Goal: Task Accomplishment & Management: Manage account settings

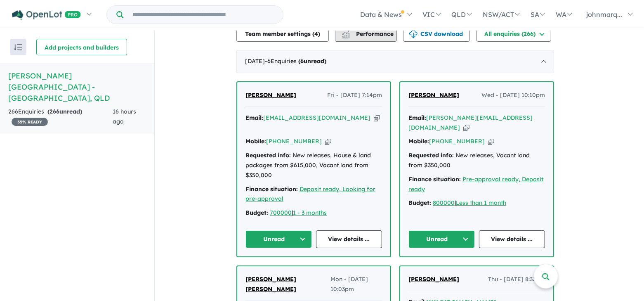
scroll to position [310, 0]
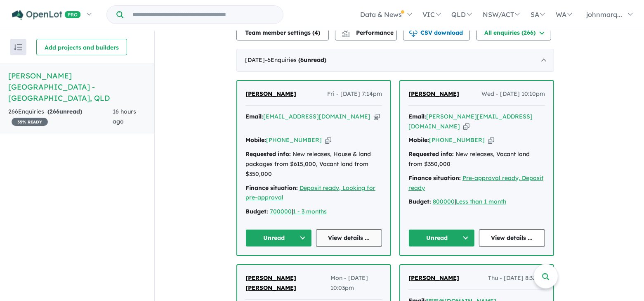
click at [350, 229] on link "View details ..." at bounding box center [349, 238] width 66 height 18
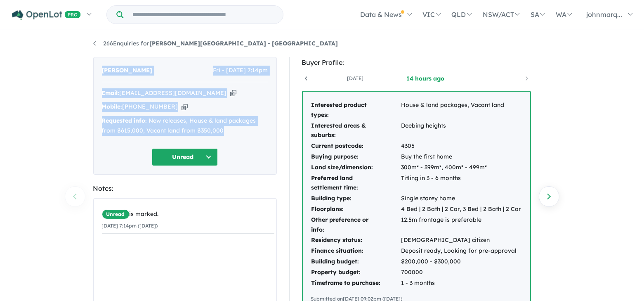
drag, startPoint x: 99, startPoint y: 70, endPoint x: 229, endPoint y: 129, distance: 143.0
click at [229, 129] on div "[PERSON_NAME] Fri - [DATE] 7:14pm Email: [EMAIL_ADDRESS][DOMAIN_NAME] Copied! M…" at bounding box center [185, 116] width 184 height 118
copy div "[PERSON_NAME] Fri - [DATE] 7:14pm Email: [EMAIL_ADDRESS][DOMAIN_NAME] Copied! M…"
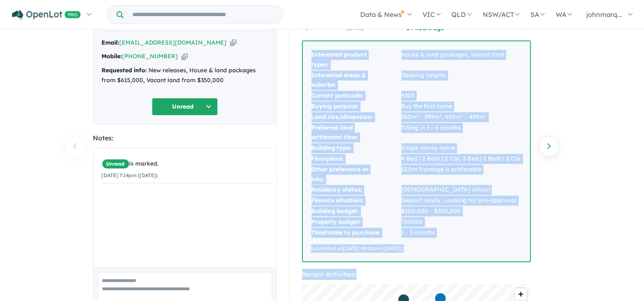
scroll to position [75, 0]
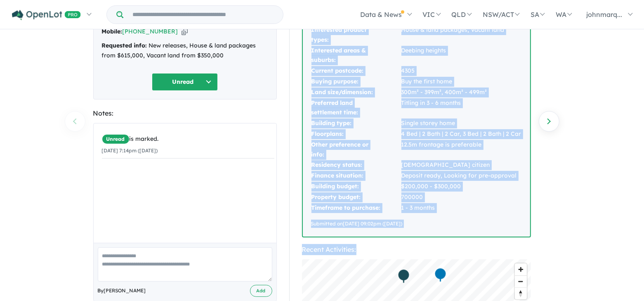
drag, startPoint x: 308, startPoint y: 103, endPoint x: 417, endPoint y: 224, distance: 163.0
click at [417, 224] on div "Interested product types: House & land packages, Vacant land Interested areas &…" at bounding box center [416, 127] width 227 height 220
copy div "Interested product types: House & land packages, Vacant land Interested areas &…"
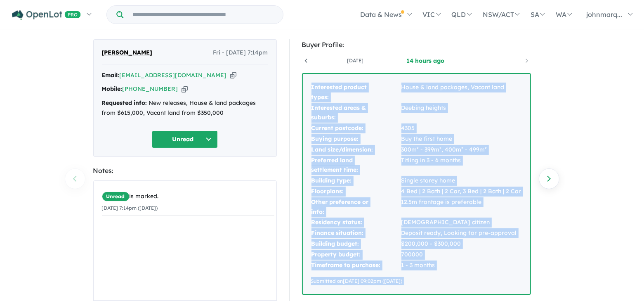
scroll to position [0, 0]
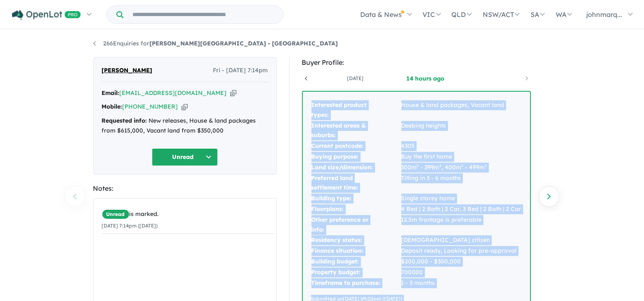
click at [516, 150] on td "4305" at bounding box center [461, 146] width 121 height 11
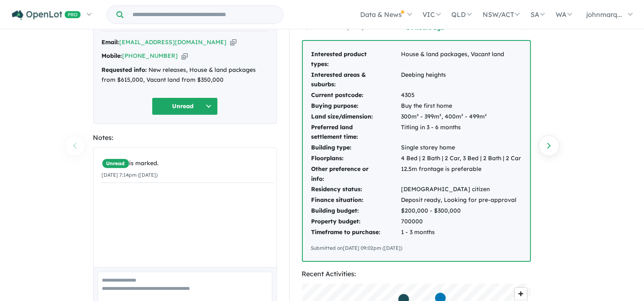
scroll to position [41, 0]
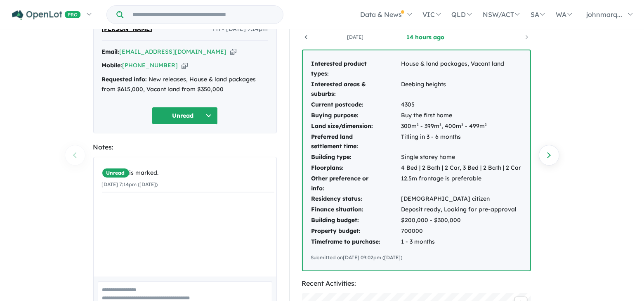
click at [230, 51] on icon "button" at bounding box center [233, 51] width 6 height 9
click at [230, 50] on icon "button" at bounding box center [233, 51] width 6 height 9
